Goal: Information Seeking & Learning: Learn about a topic

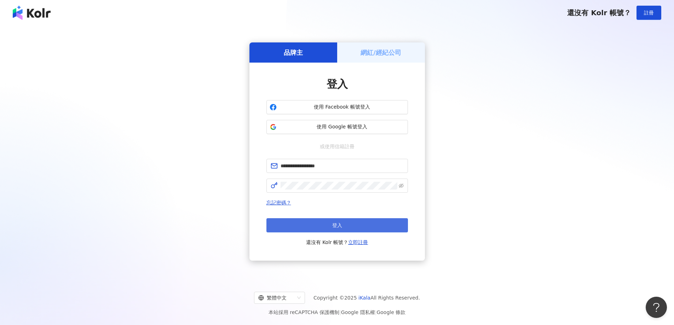
click at [354, 228] on button "登入" at bounding box center [336, 225] width 141 height 14
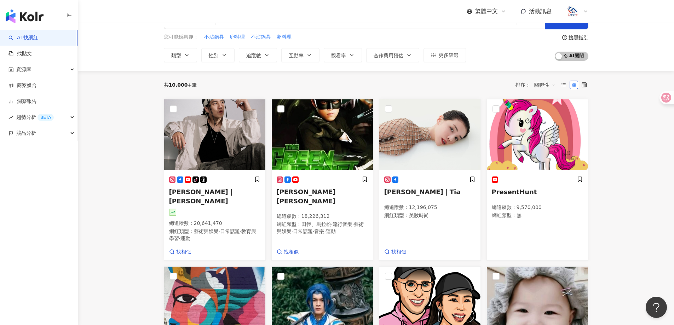
scroll to position [35, 0]
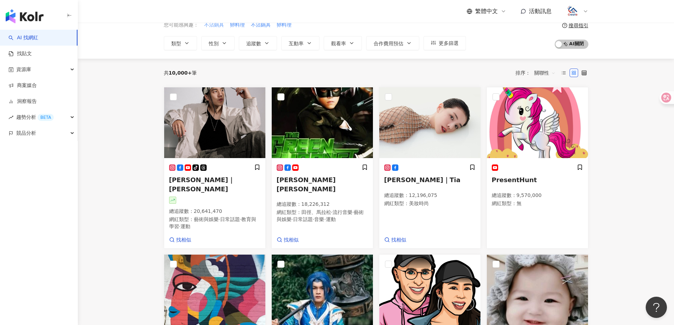
click at [218, 25] on span "不沾鍋具" at bounding box center [214, 25] width 20 height 7
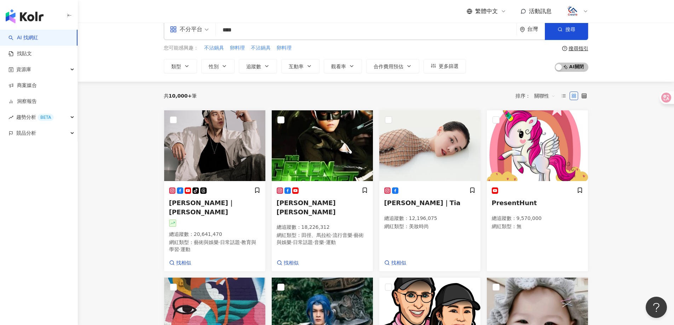
scroll to position [0, 0]
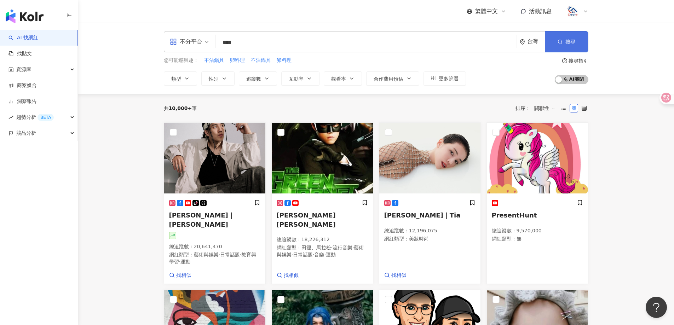
click at [556, 42] on button "搜尋" at bounding box center [566, 41] width 43 height 21
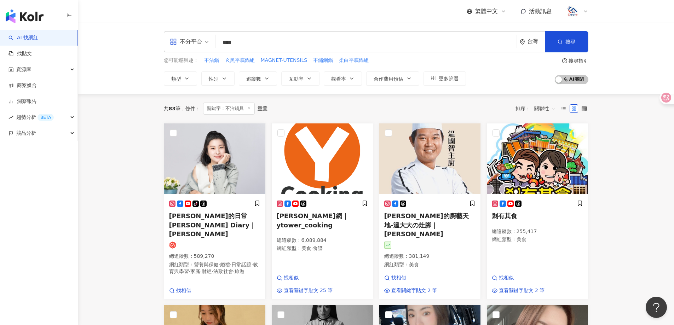
click at [453, 49] on input "****" at bounding box center [366, 42] width 295 height 13
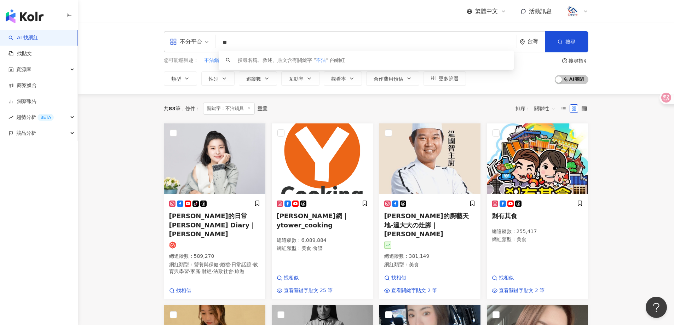
type input "*"
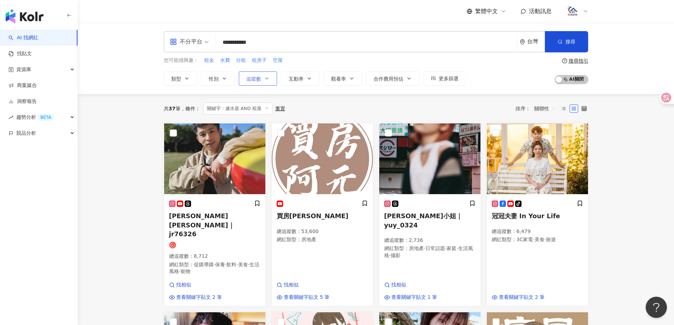
type input "**********"
click at [258, 83] on button "追蹤數" at bounding box center [258, 78] width 38 height 14
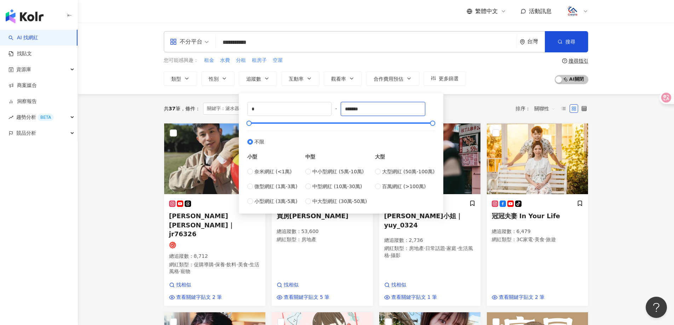
drag, startPoint x: 346, startPoint y: 113, endPoint x: 332, endPoint y: 112, distance: 14.5
click at [332, 112] on div "* - ******* 不限 小型 奈米網紅 (<1萬) 微型網紅 (1萬-3萬) 小型網紅 (3萬-5萬) 中型 中小型網紅 (5萬-10萬) 中型網紅 (…" at bounding box center [340, 153] width 187 height 103
type input "*****"
click at [502, 97] on div "共 37 筆 條件 ： 關鍵字：濾水器 AND 租屋 重置 排序： 關聯性" at bounding box center [376, 108] width 424 height 29
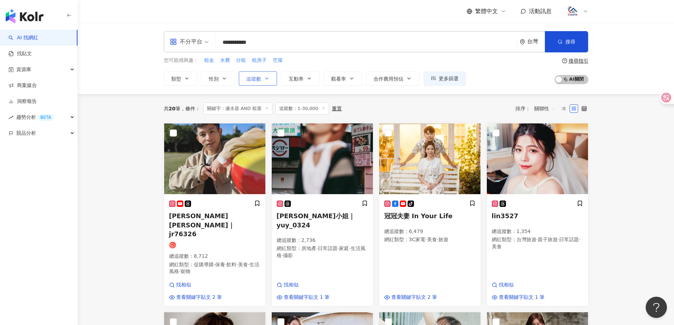
click at [256, 72] on button "追蹤數" at bounding box center [258, 78] width 38 height 14
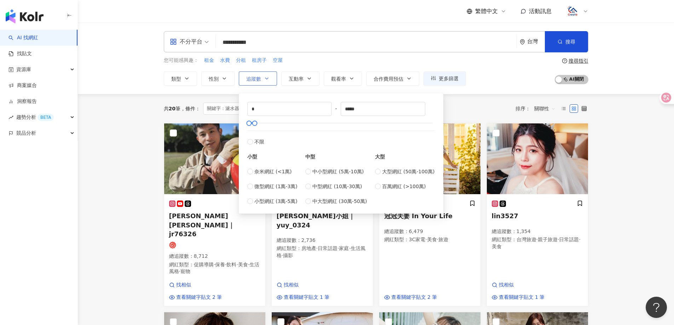
click at [258, 74] on button "追蹤數" at bounding box center [258, 78] width 38 height 14
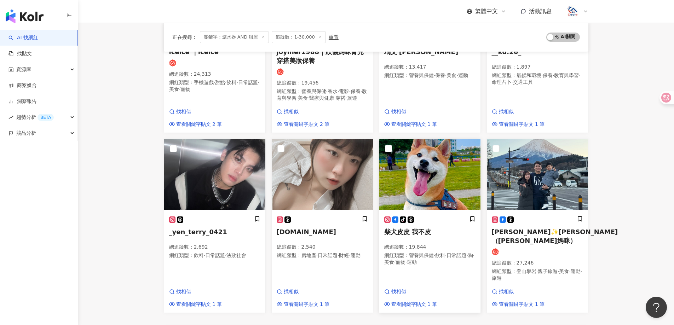
scroll to position [424, 0]
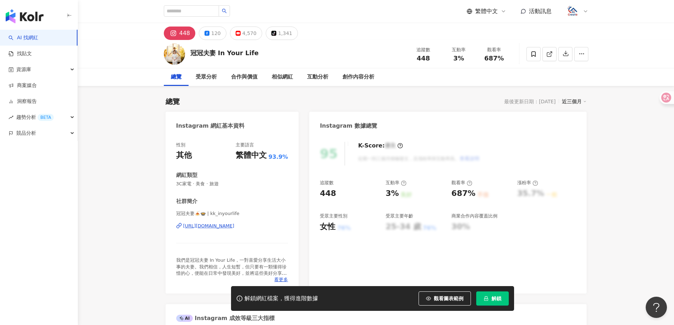
click at [247, 43] on div "冠冠夫妻 In Your Life 追蹤數 448 互動率 3% 觀看率 687%" at bounding box center [376, 54] width 453 height 28
click at [248, 35] on div "4,570" at bounding box center [249, 33] width 14 height 10
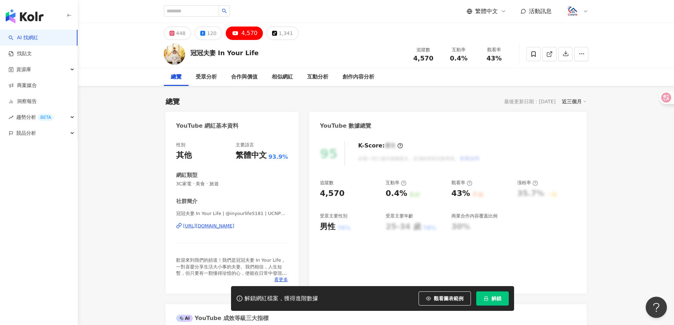
click at [235, 223] on div "https://www.youtube.com/channel/UCNPGh6fqt5C786n9BJplILg" at bounding box center [208, 226] width 51 height 6
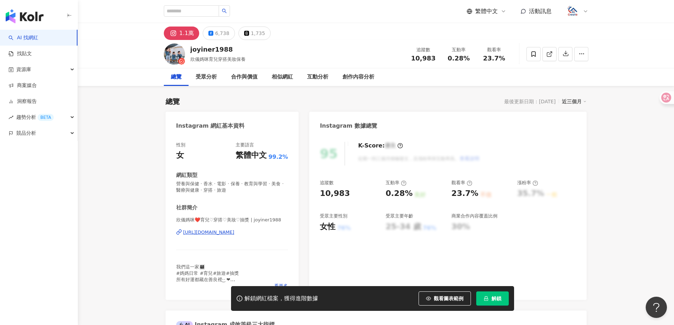
click at [235, 232] on div "https://www.instagram.com/joyiner1988/" at bounding box center [208, 232] width 51 height 6
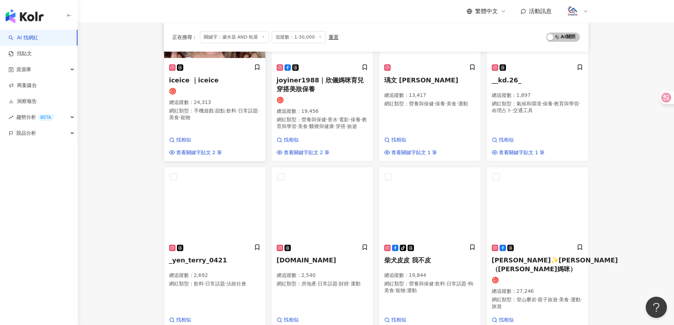
scroll to position [424, 0]
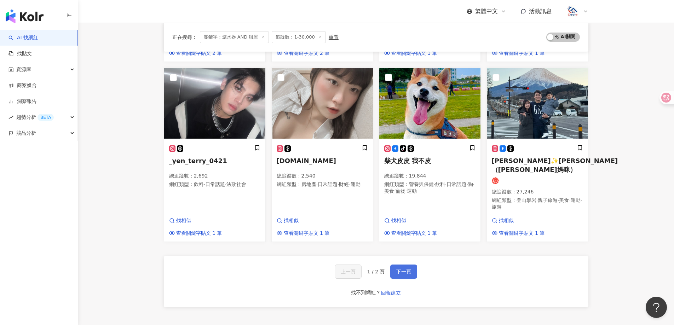
click at [404, 269] on span "下一頁" at bounding box center [403, 272] width 15 height 6
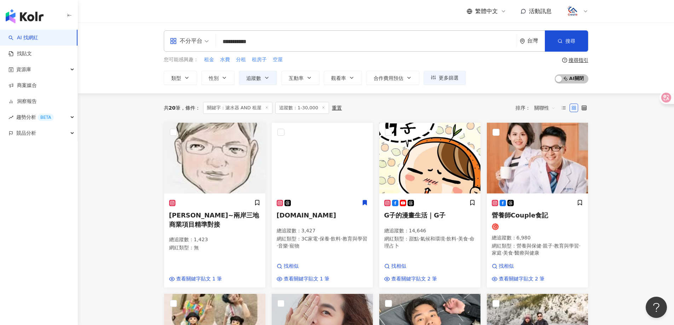
scroll to position [0, 0]
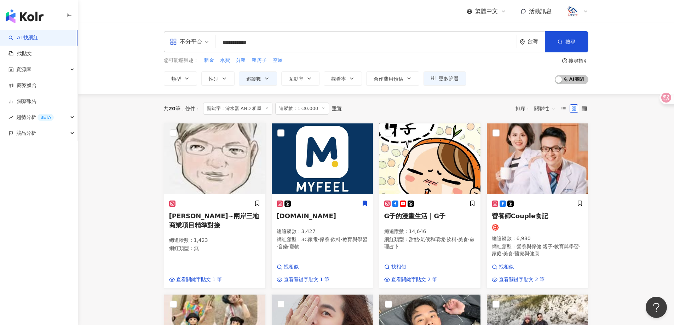
click at [300, 110] on span "追蹤數：1-30,000" at bounding box center [302, 109] width 54 height 12
click at [305, 110] on span "追蹤數：1-30,000" at bounding box center [302, 109] width 54 height 12
click at [332, 106] on div "重置" at bounding box center [337, 109] width 10 height 6
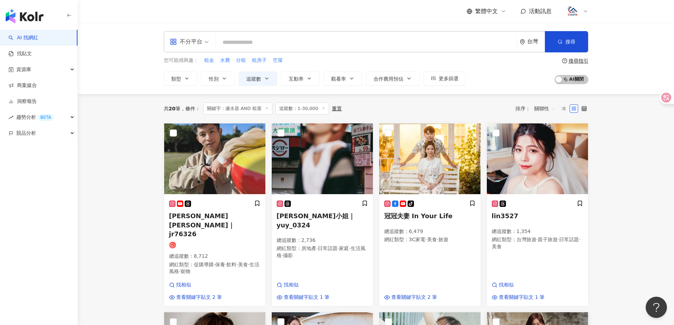
click at [512, 81] on div "您可能感興趣： 租金 水費 分租 租房子 空屋 類型 性別 追蹤數 互動率 觀看率 合作費用預估 更多篩選 搜尋指引 AI 開啟 AI 關閉" at bounding box center [376, 71] width 424 height 29
click at [309, 110] on span "追蹤數：1-30,000" at bounding box center [302, 109] width 54 height 12
click at [307, 109] on span "追蹤數：1-30,000" at bounding box center [302, 109] width 54 height 12
click at [301, 110] on span "追蹤數：1-30,000" at bounding box center [302, 109] width 54 height 12
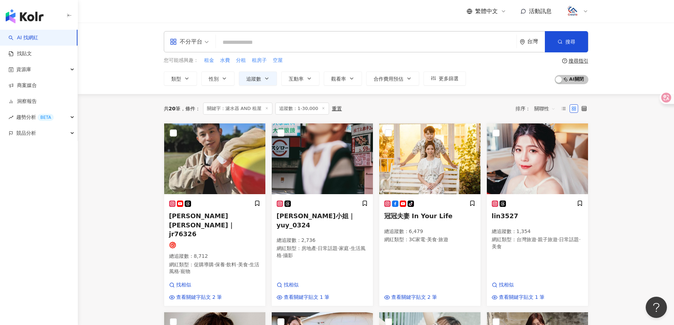
click at [322, 110] on icon at bounding box center [324, 108] width 4 height 4
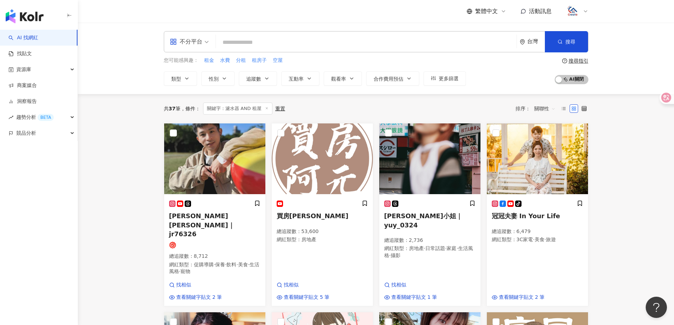
click at [552, 110] on span "關聯性" at bounding box center [544, 108] width 21 height 11
click at [545, 133] on div "追蹤數" at bounding box center [545, 135] width 18 height 8
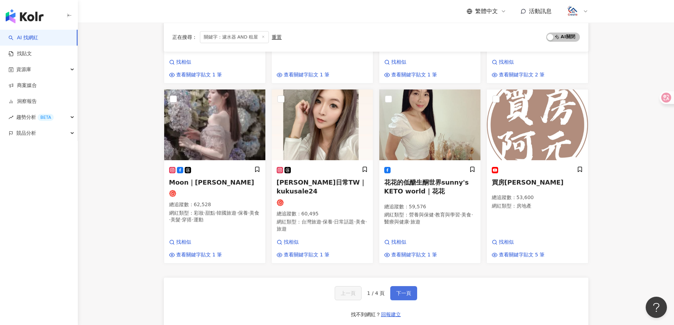
scroll to position [486, 0]
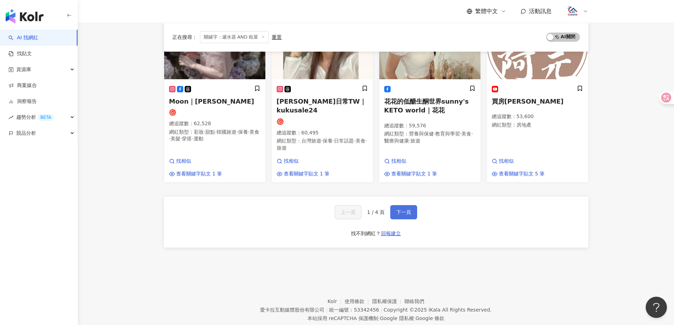
click at [403, 205] on button "下一頁" at bounding box center [403, 212] width 27 height 14
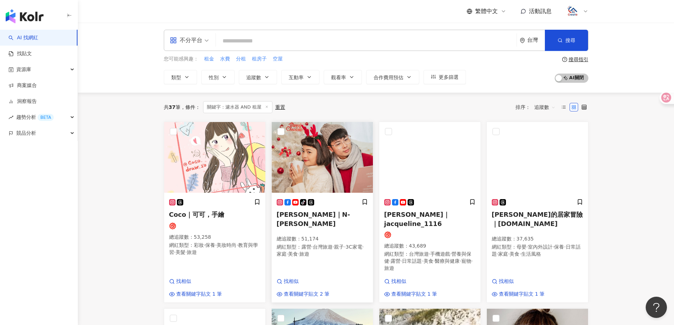
scroll to position [0, 0]
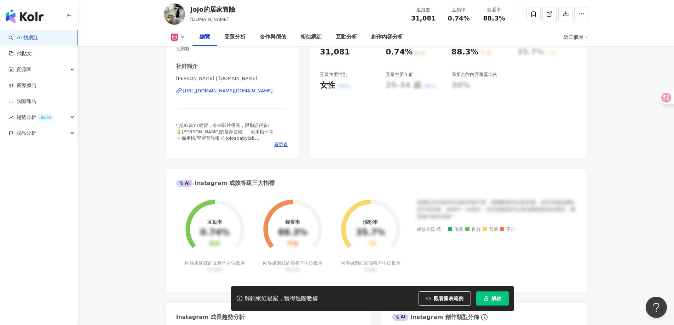
click at [254, 91] on div "https://www.instagram.com/hsujojo.tw/" at bounding box center [227, 91] width 89 height 6
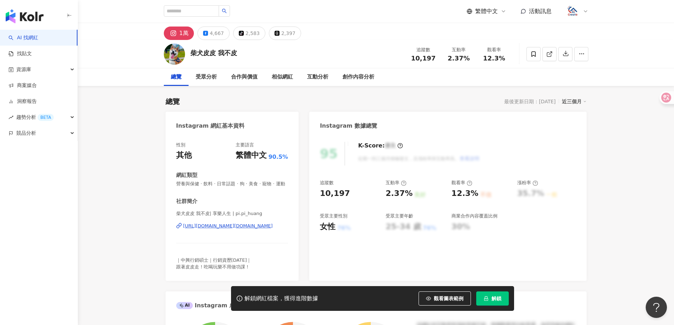
click at [243, 229] on div "https://www.instagram.com/pi.pi_huang/" at bounding box center [227, 226] width 89 height 6
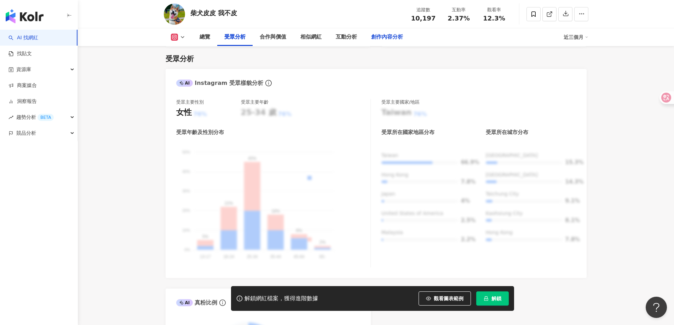
click at [388, 37] on div "創作內容分析" at bounding box center [387, 37] width 32 height 8
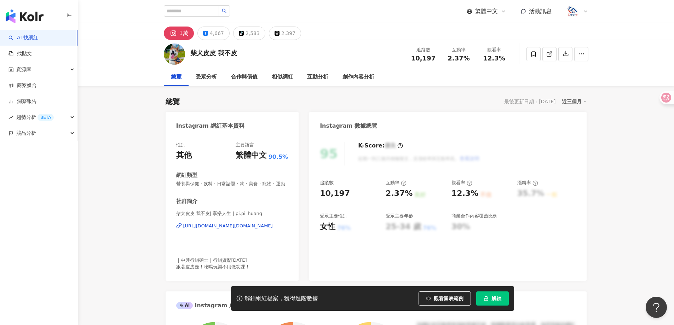
click at [252, 229] on div "https://www.instagram.com/pi.pi_huang/" at bounding box center [227, 226] width 89 height 6
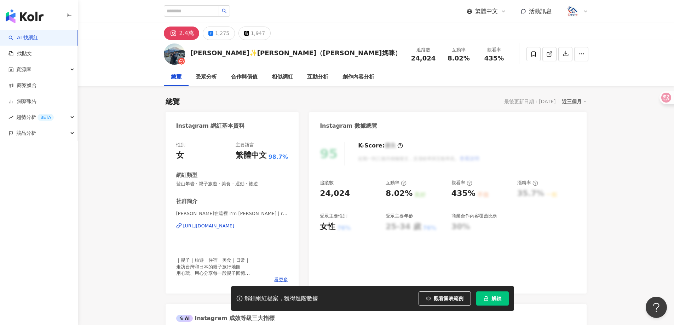
click at [232, 224] on div "[URL][DOMAIN_NAME]" at bounding box center [208, 226] width 51 height 6
